Goal: Navigation & Orientation: Go to known website

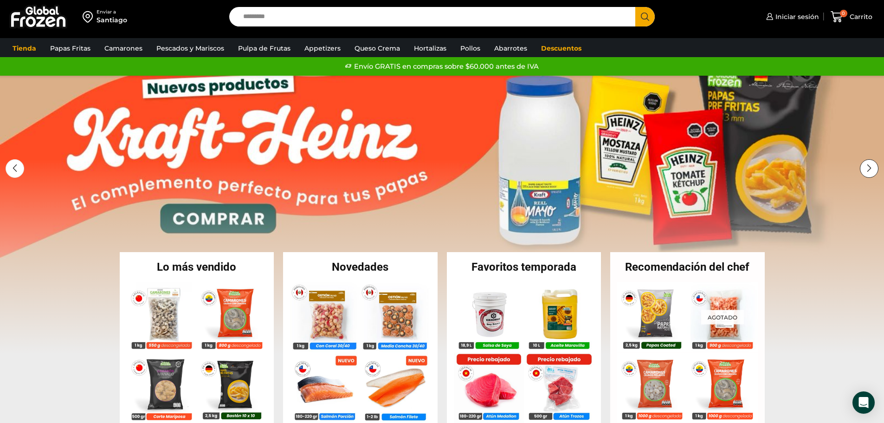
click at [871, 171] on div "Next slide" at bounding box center [869, 168] width 19 height 19
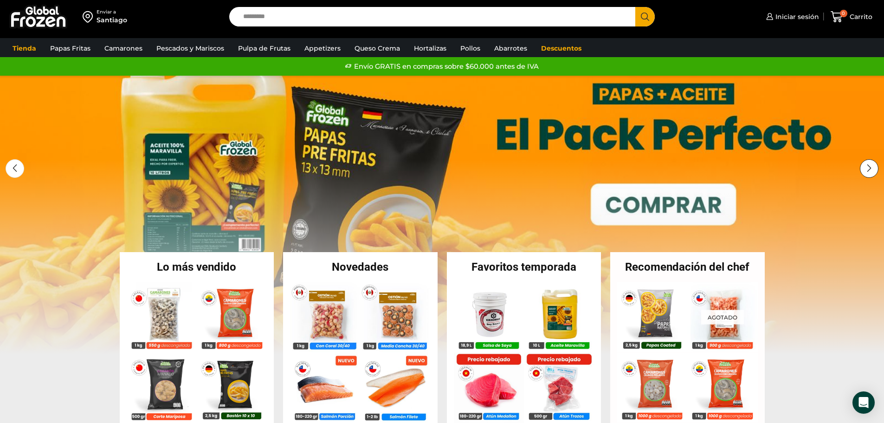
click at [867, 167] on div "Next slide" at bounding box center [869, 168] width 19 height 19
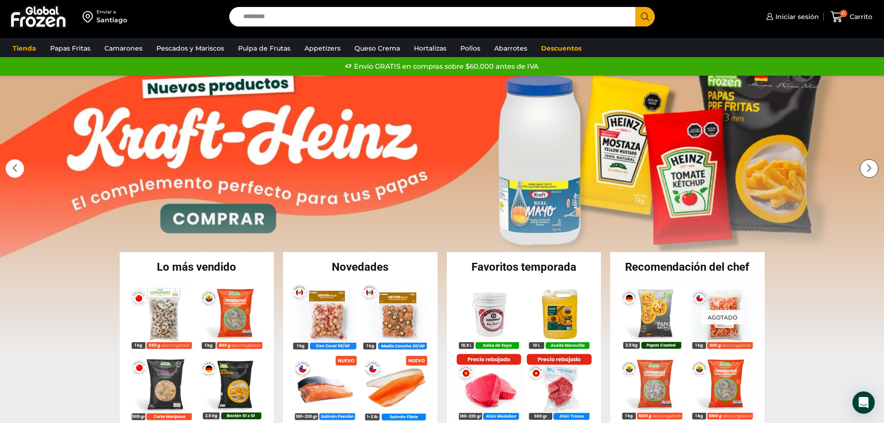
click at [867, 167] on div "Next slide" at bounding box center [869, 168] width 19 height 19
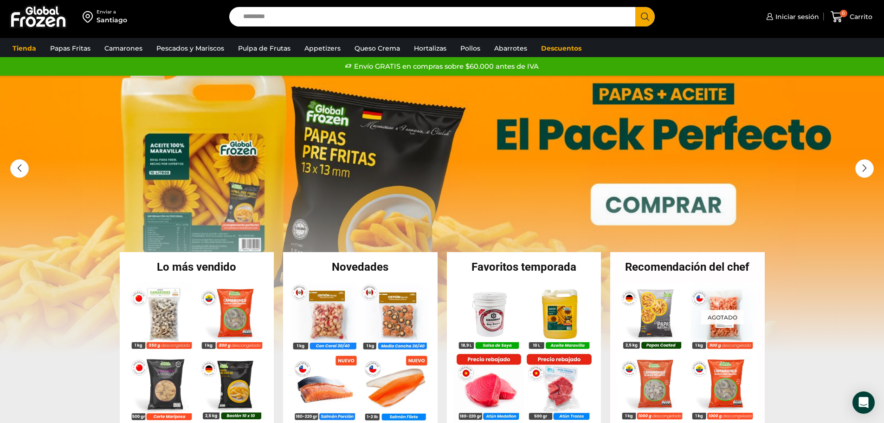
click at [44, 7] on img at bounding box center [38, 17] width 58 height 24
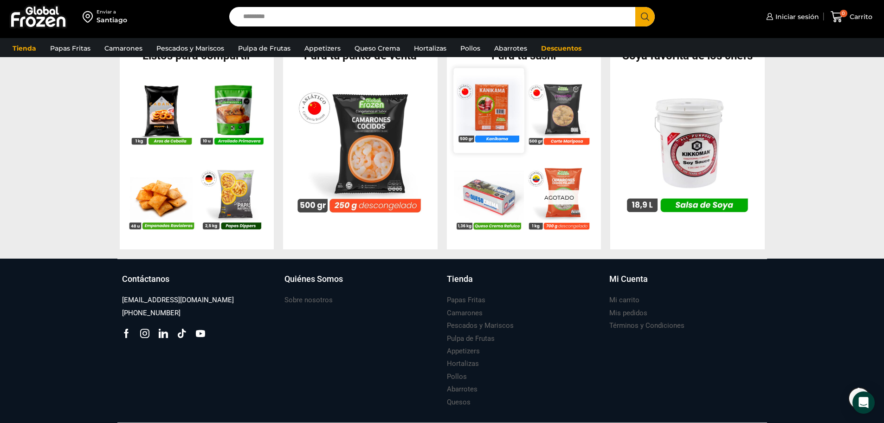
scroll to position [943, 0]
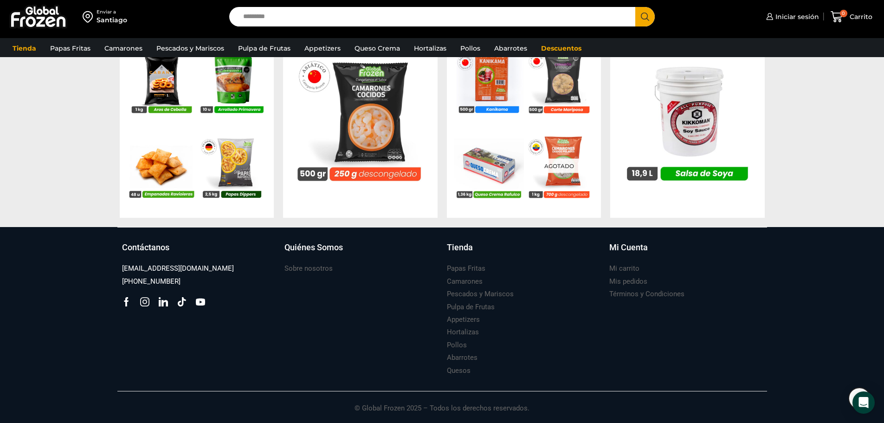
click at [146, 299] on icon at bounding box center [144, 301] width 9 height 9
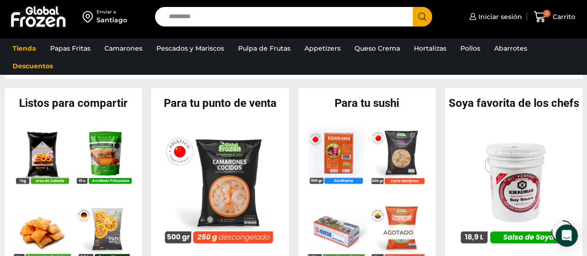
scroll to position [805, 0]
